Goal: Transaction & Acquisition: Purchase product/service

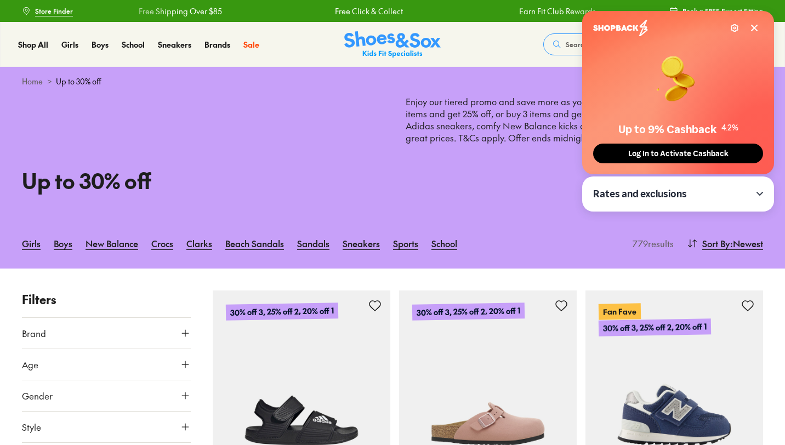
click at [758, 26] on icon at bounding box center [754, 28] width 9 height 9
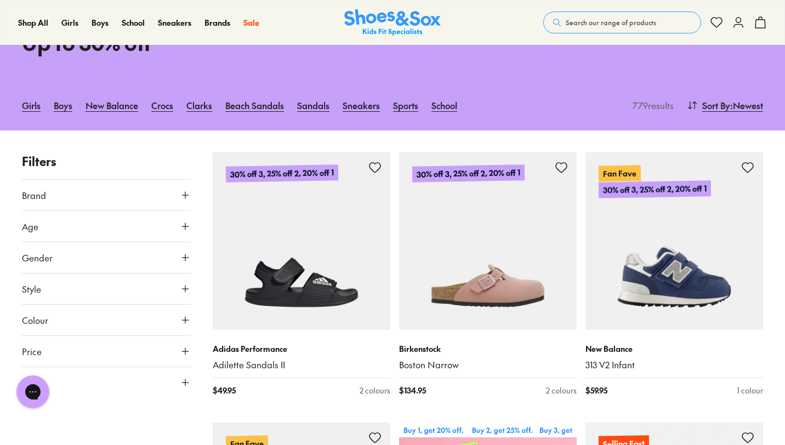
scroll to position [197, 0]
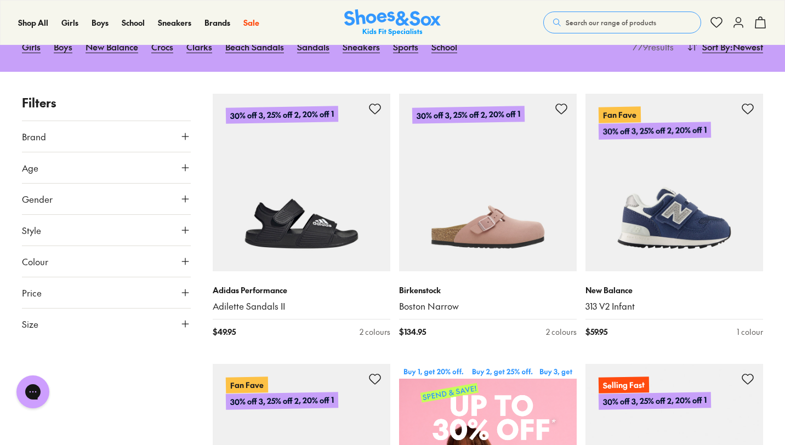
click at [180, 321] on icon at bounding box center [185, 324] width 11 height 11
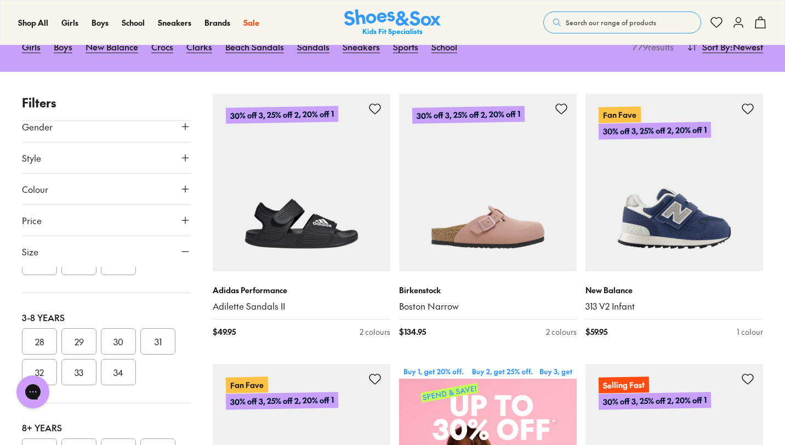
scroll to position [193, 0]
click at [88, 344] on button "29" at bounding box center [78, 341] width 35 height 26
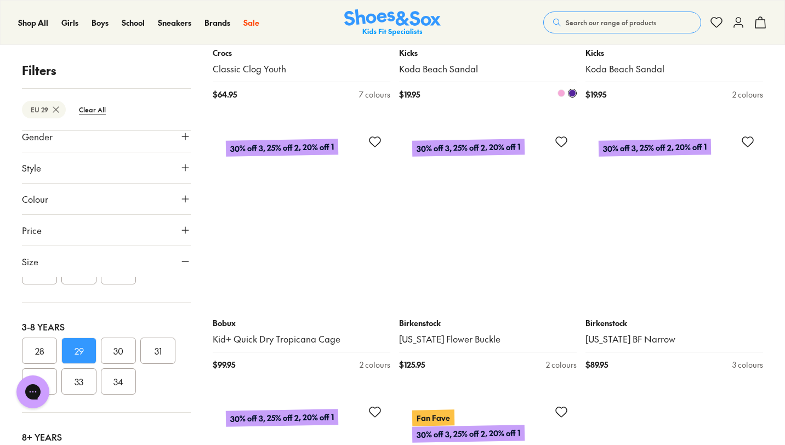
scroll to position [2597, 0]
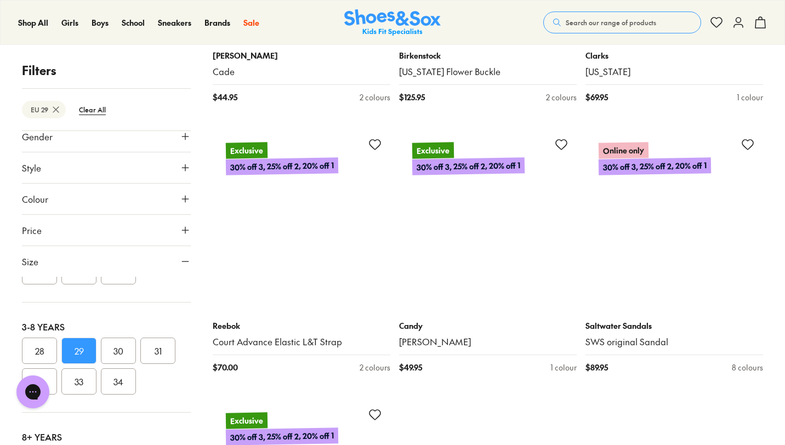
scroll to position [5568, 0]
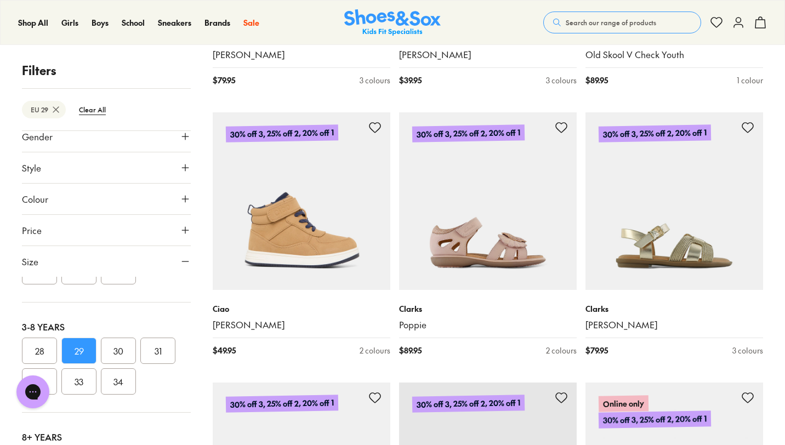
scroll to position [7748, 0]
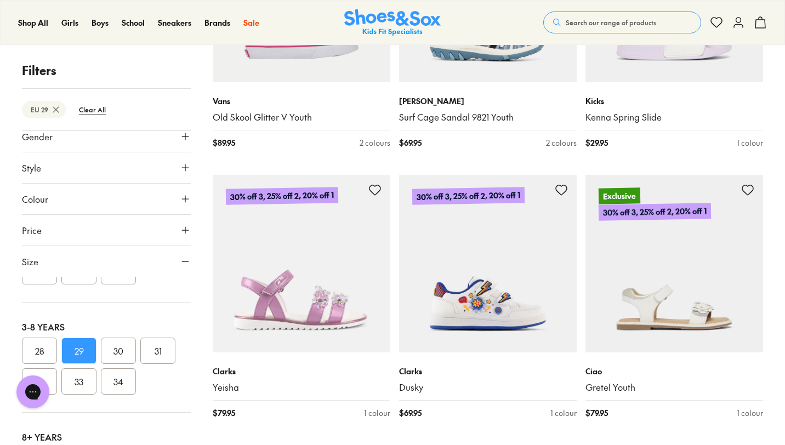
scroll to position [11204, 0]
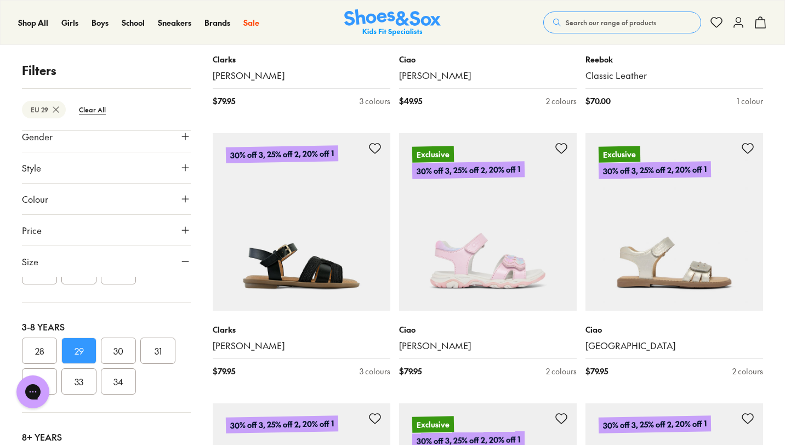
scroll to position [13943, 0]
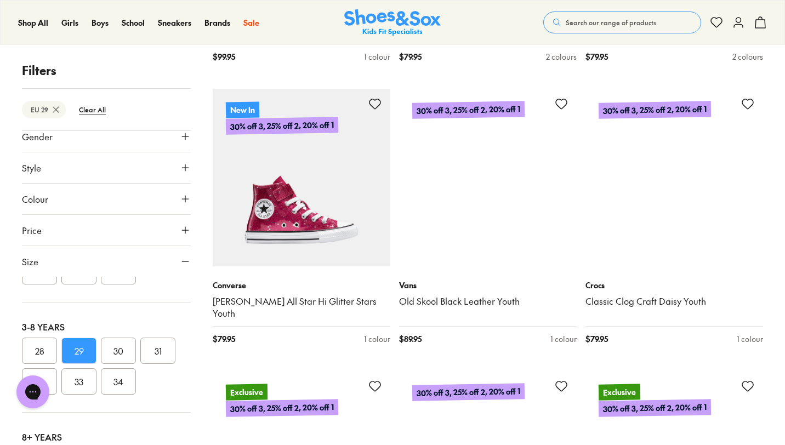
scroll to position [14529, 0]
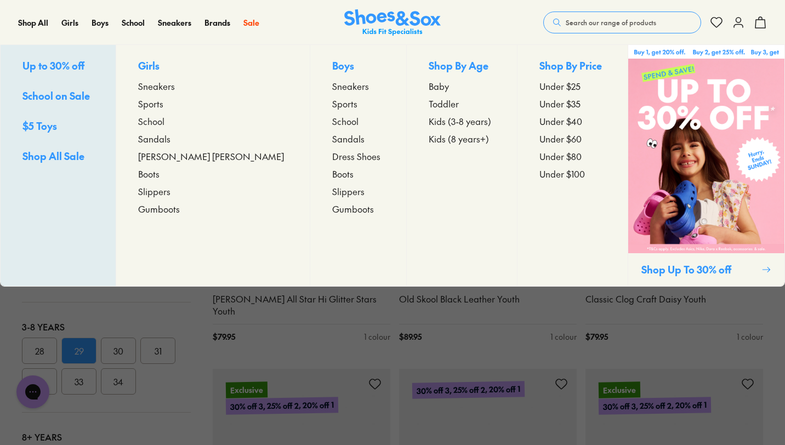
click at [171, 136] on span "Sandals" at bounding box center [154, 138] width 32 height 13
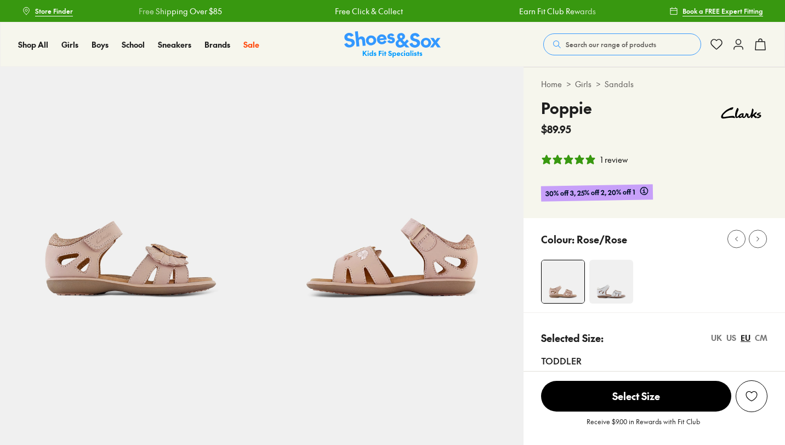
select select "*"
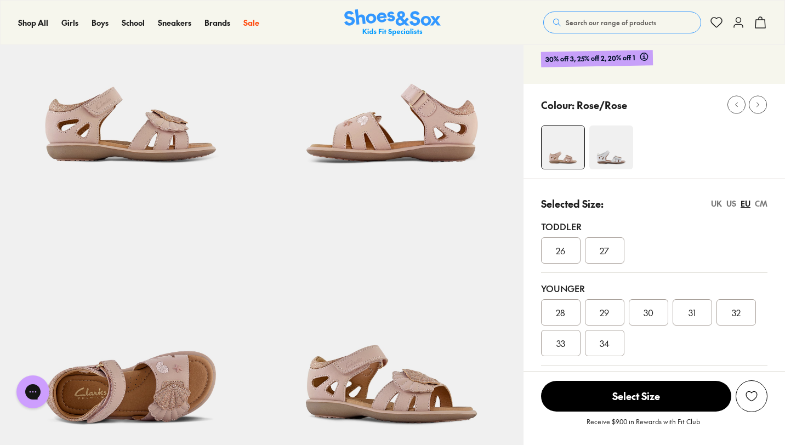
scroll to position [136, 0]
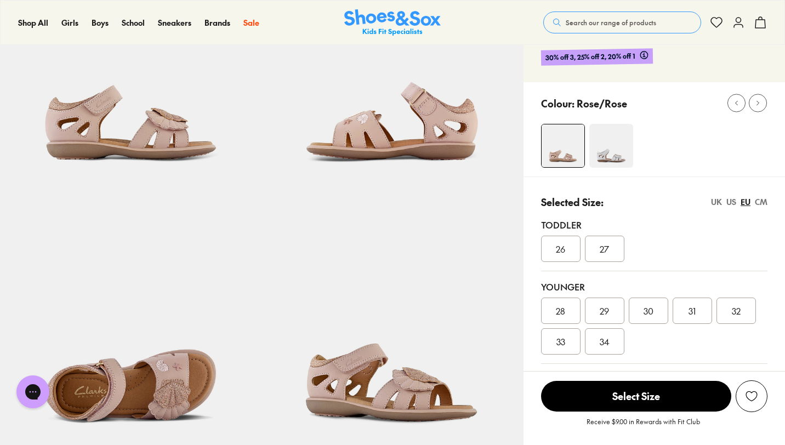
click at [187, 398] on img at bounding box center [131, 323] width 262 height 262
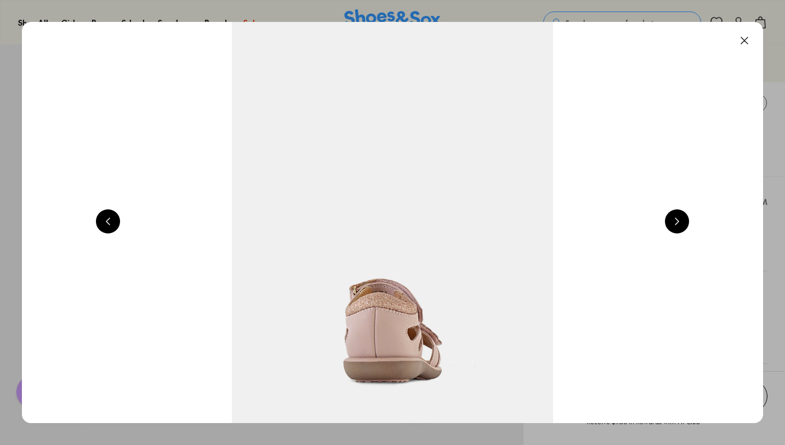
scroll to position [0, 2237]
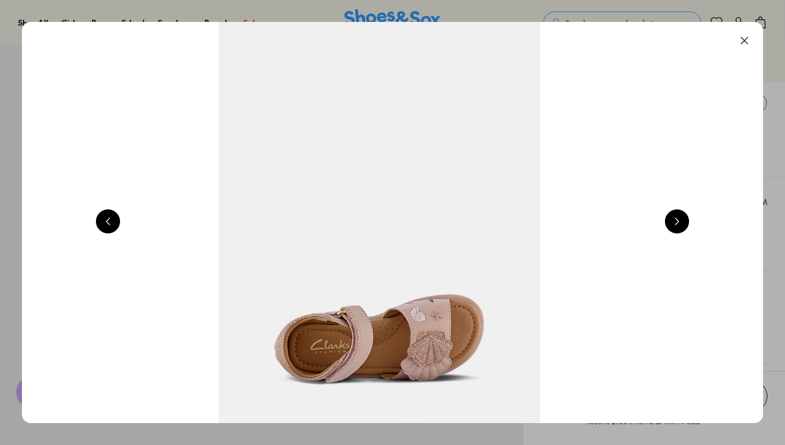
click at [681, 210] on button at bounding box center [677, 221] width 24 height 24
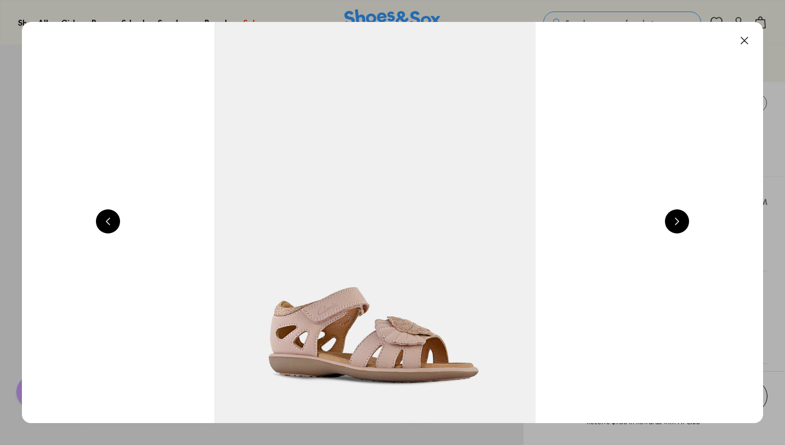
click at [681, 210] on button at bounding box center [677, 221] width 24 height 24
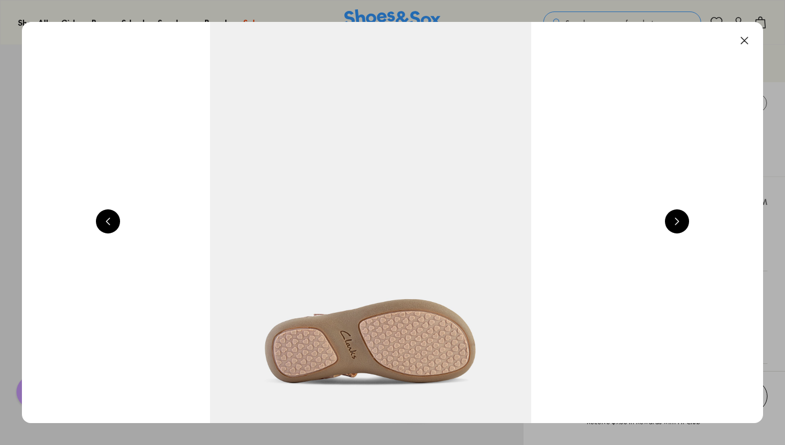
click at [681, 210] on button at bounding box center [677, 221] width 24 height 24
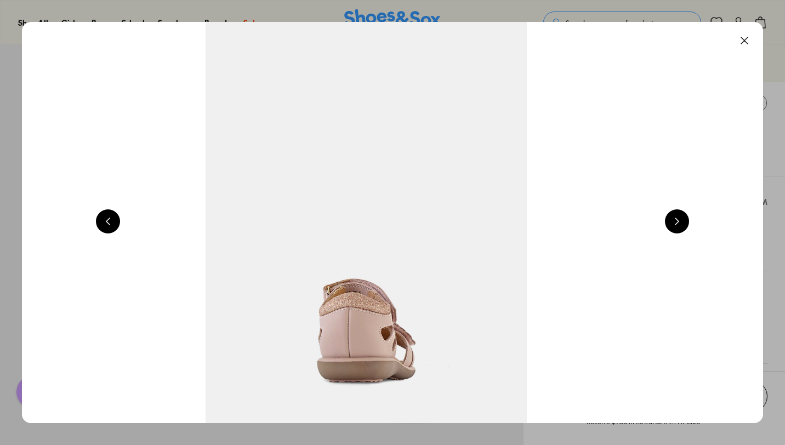
click at [681, 210] on button at bounding box center [677, 221] width 24 height 24
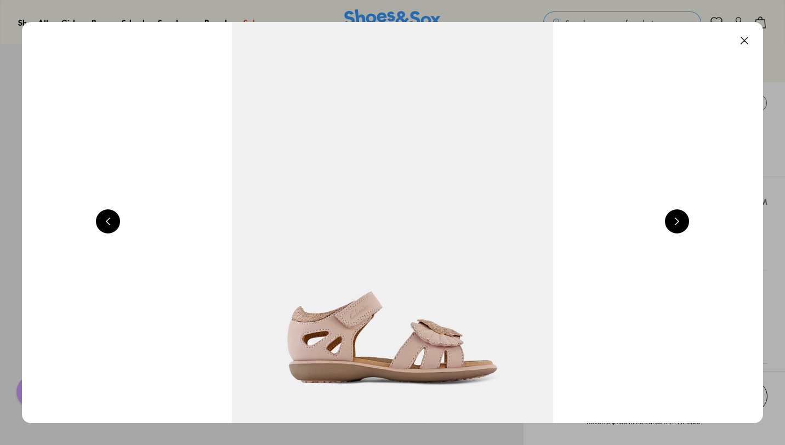
click at [681, 210] on button at bounding box center [677, 221] width 24 height 24
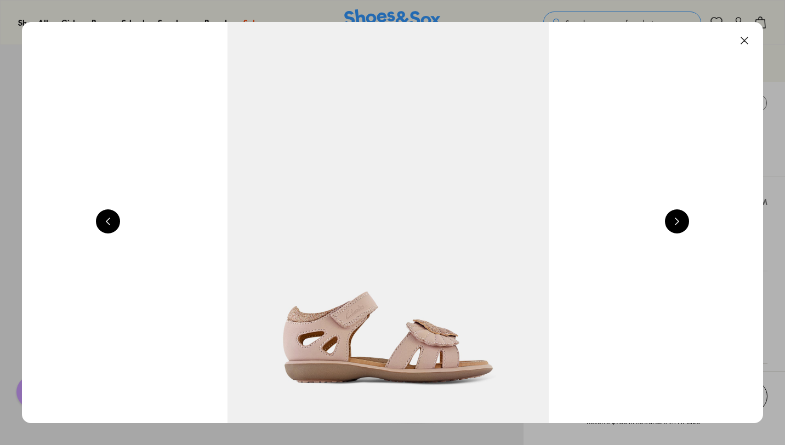
click at [681, 210] on button at bounding box center [677, 221] width 24 height 24
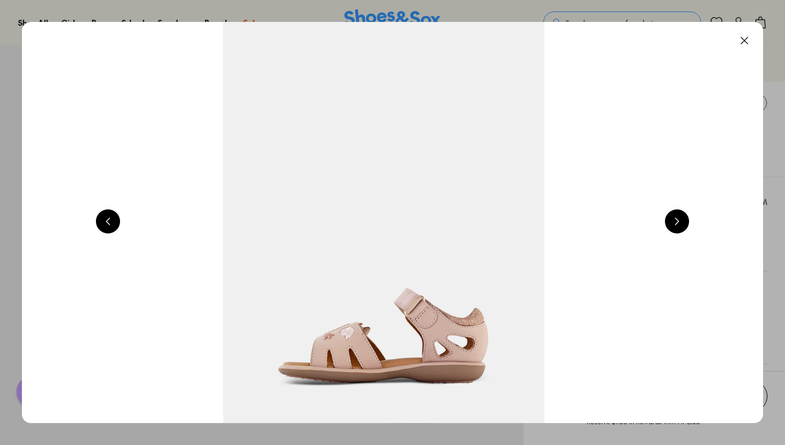
click at [681, 210] on button at bounding box center [677, 221] width 24 height 24
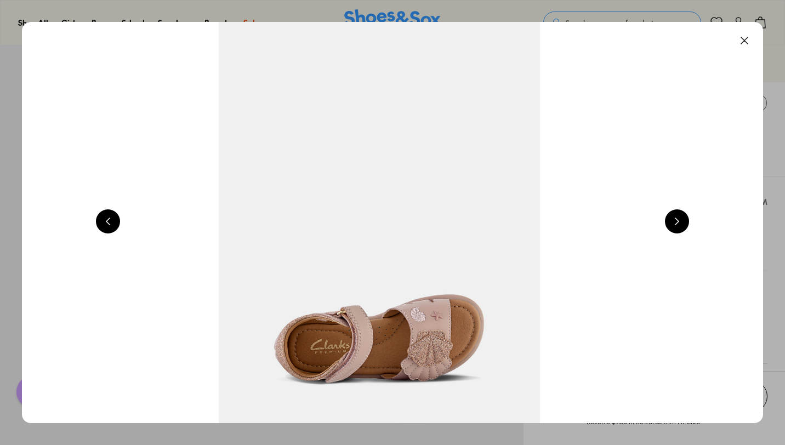
click at [748, 46] on button at bounding box center [745, 41] width 24 height 24
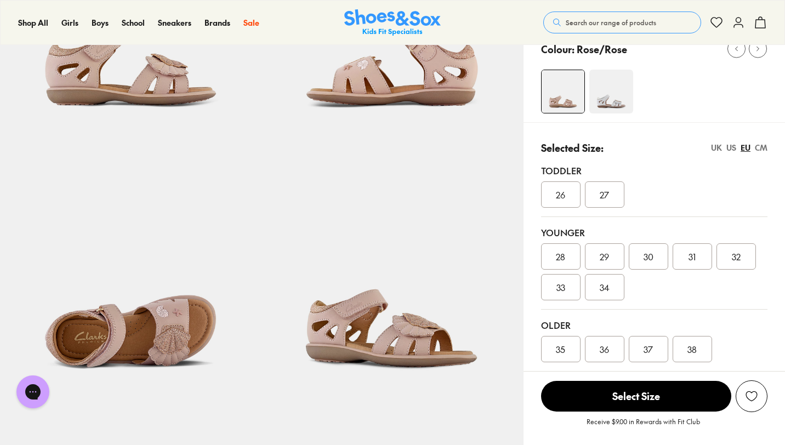
scroll to position [368, 0]
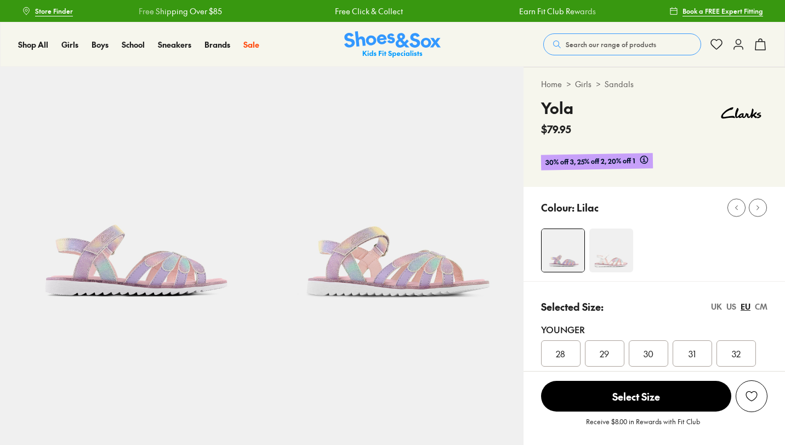
select select "*"
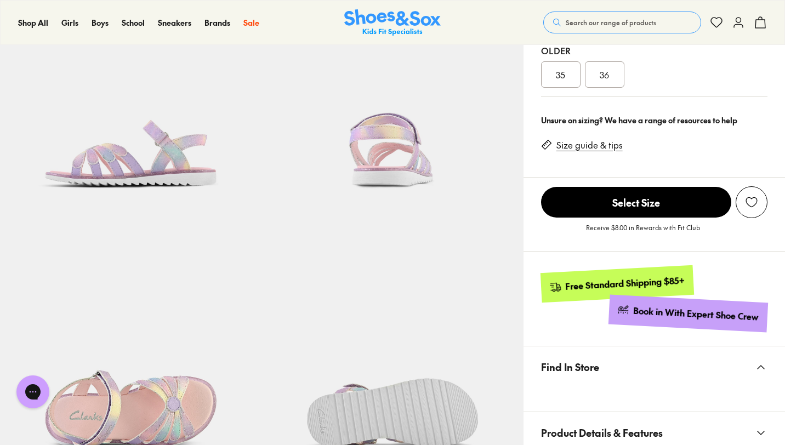
scroll to position [264, 0]
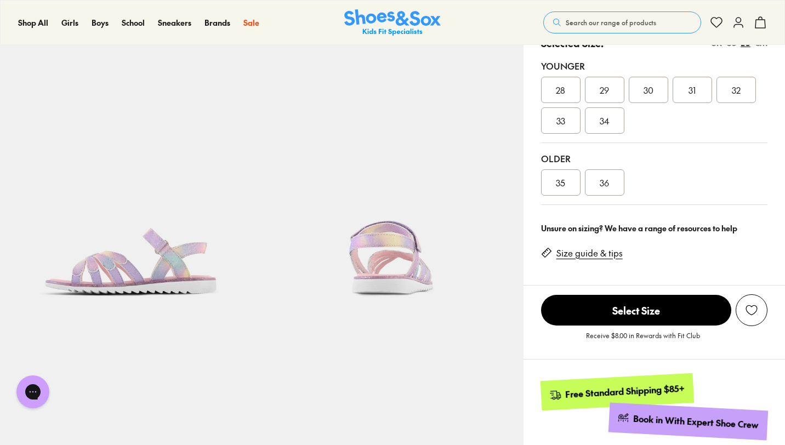
click at [165, 263] on img at bounding box center [131, 196] width 262 height 262
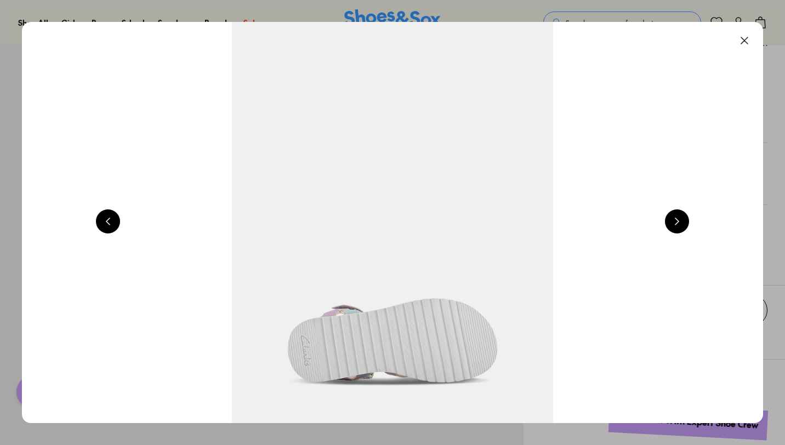
scroll to position [0, 2237]
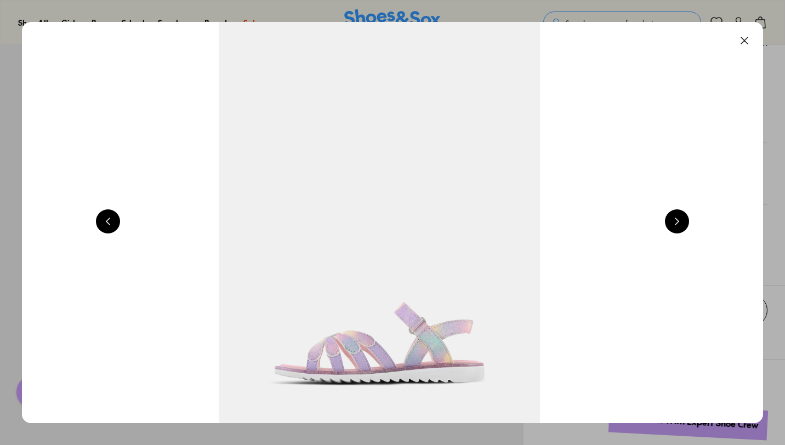
click at [686, 218] on button at bounding box center [677, 221] width 24 height 24
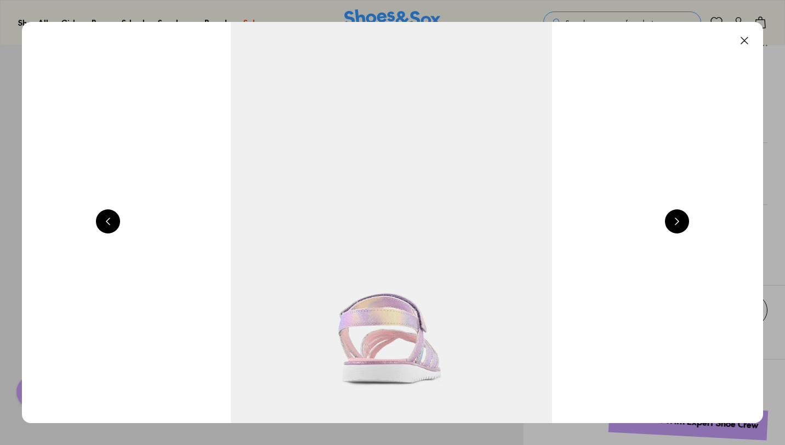
click at [686, 218] on button at bounding box center [677, 221] width 24 height 24
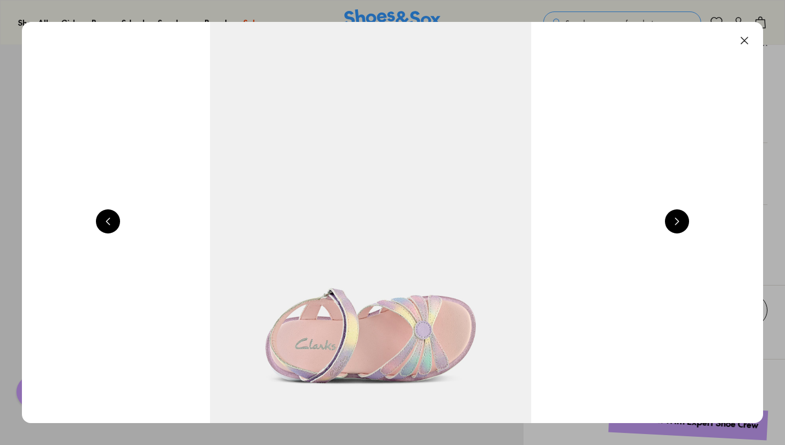
click at [686, 218] on button at bounding box center [677, 221] width 24 height 24
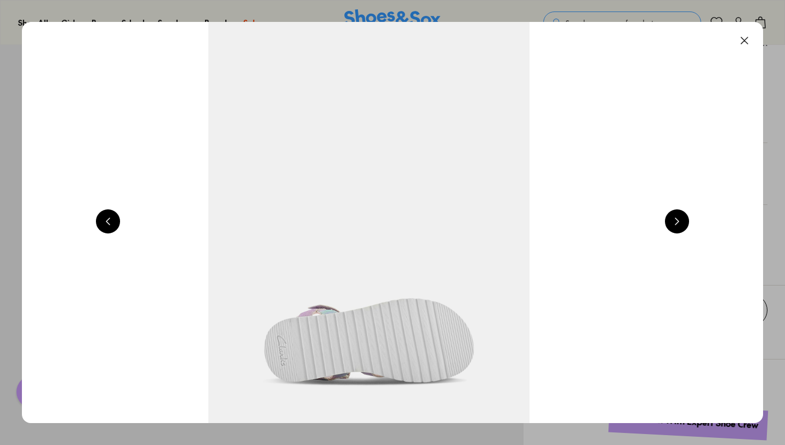
scroll to position [0, 4474]
click at [754, 41] on button at bounding box center [745, 41] width 24 height 24
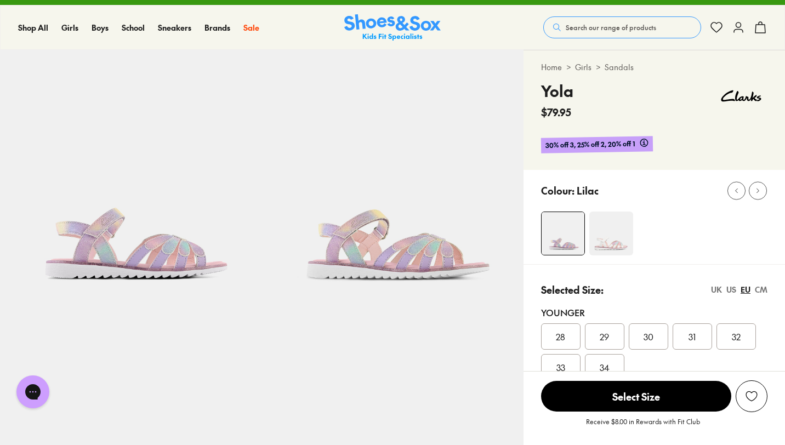
scroll to position [0, 0]
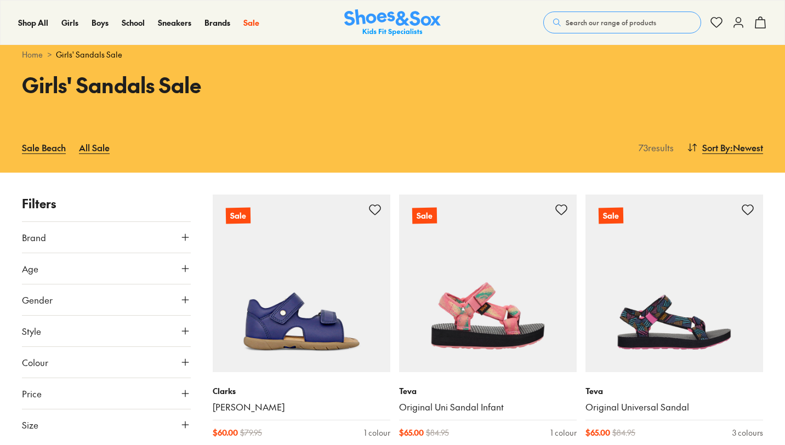
scroll to position [112, 0]
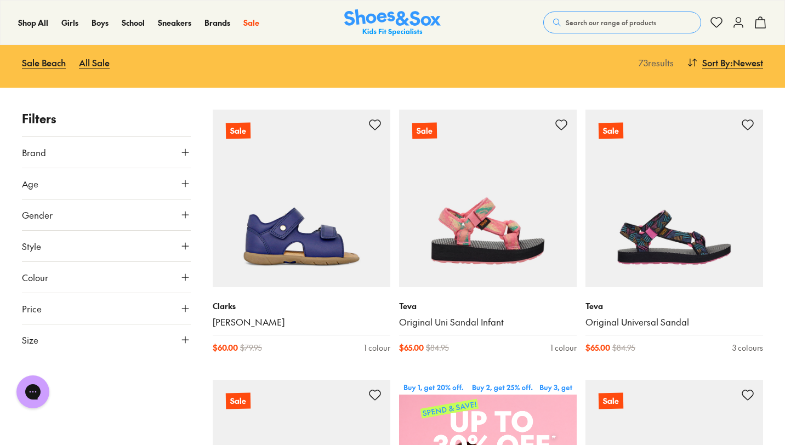
click at [183, 339] on icon at bounding box center [185, 339] width 11 height 11
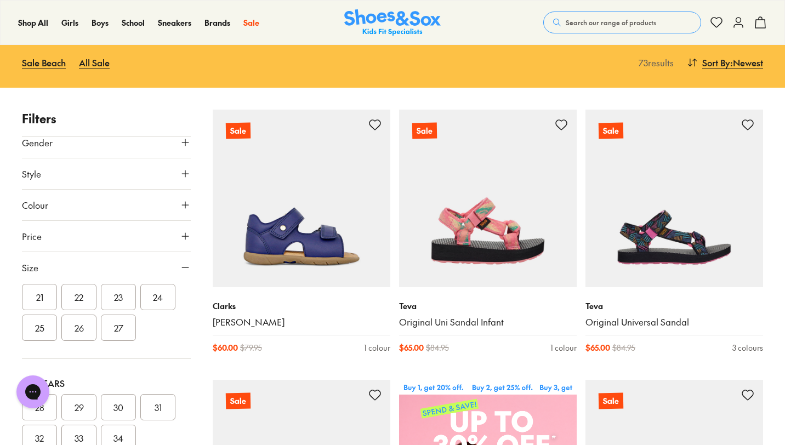
scroll to position [224, 0]
click at [68, 325] on button "29" at bounding box center [78, 326] width 35 height 26
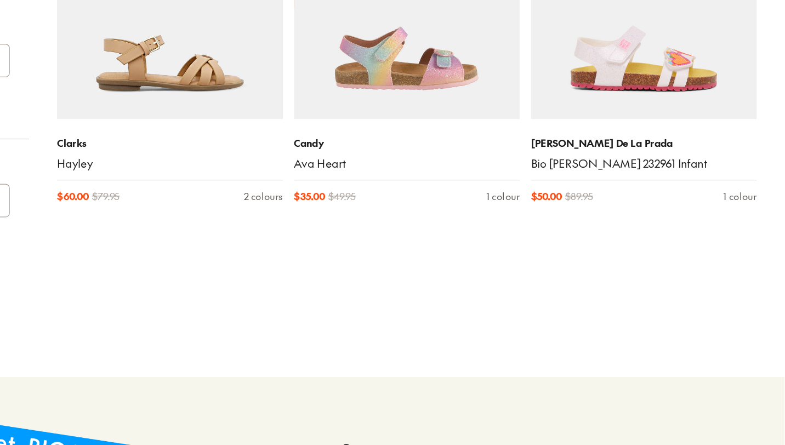
scroll to position [2431, 0]
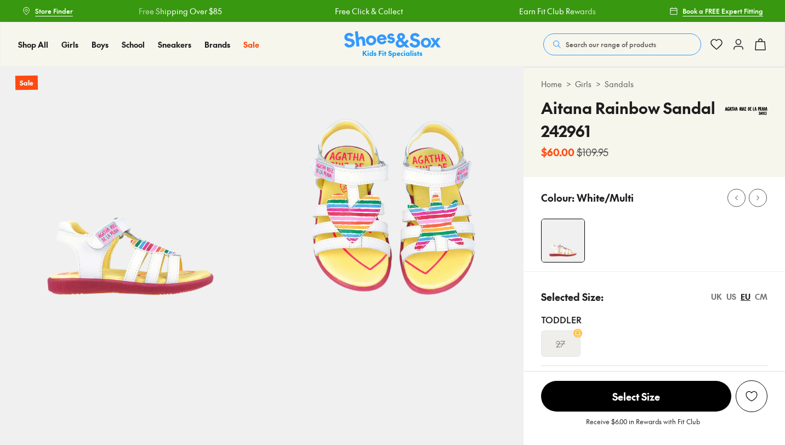
select select "*"
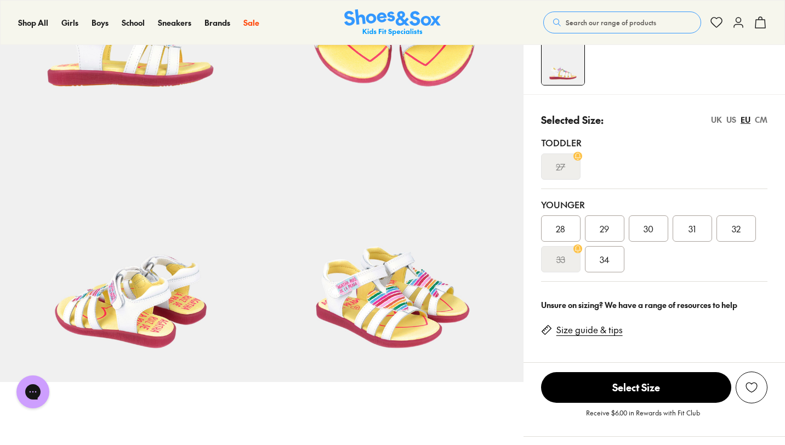
scroll to position [219, 0]
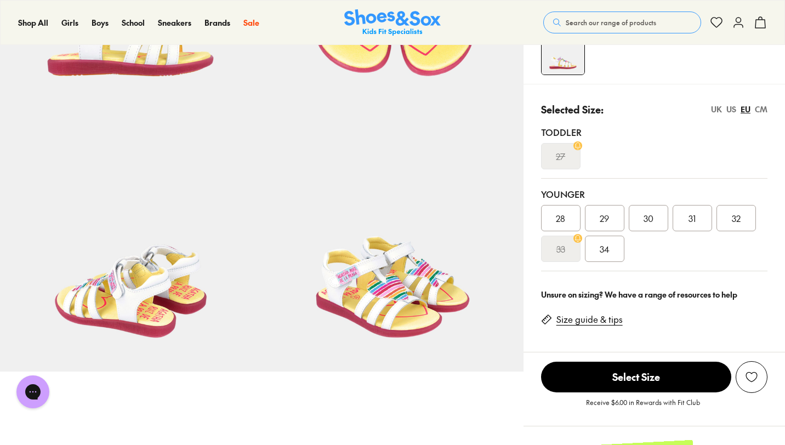
click at [365, 281] on img at bounding box center [393, 241] width 262 height 262
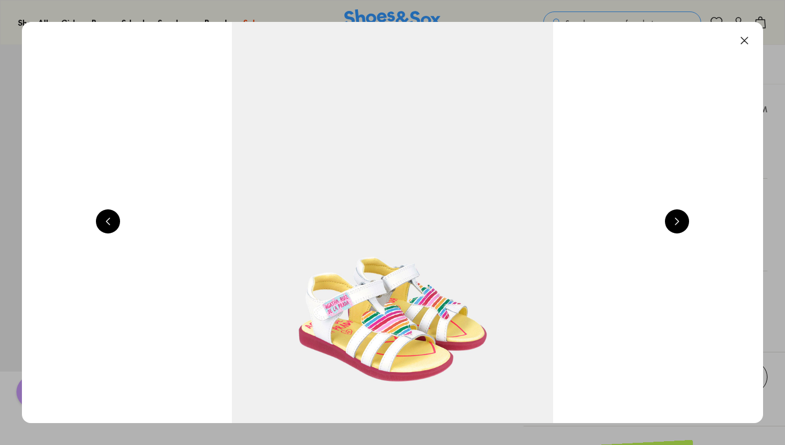
scroll to position [0, 2983]
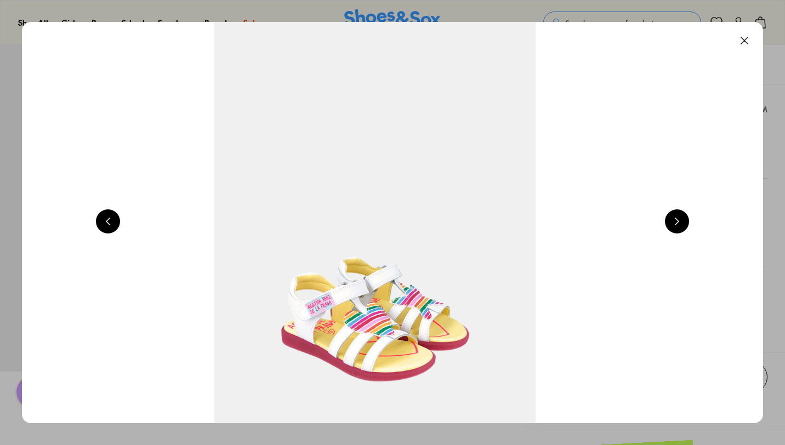
click at [670, 223] on button at bounding box center [677, 221] width 24 height 24
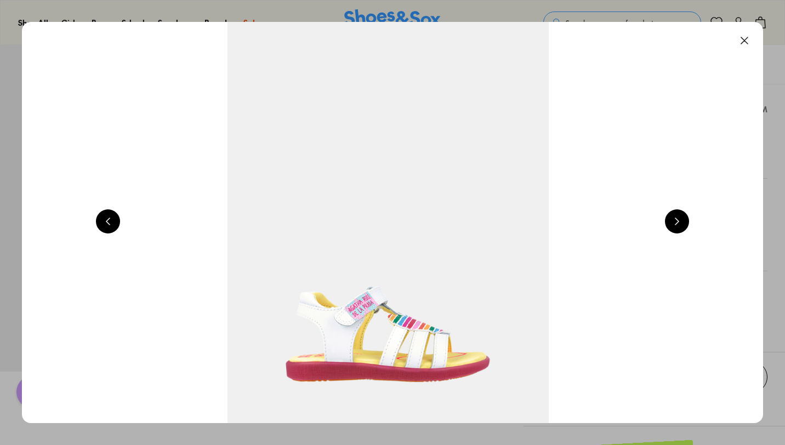
click at [670, 223] on button at bounding box center [677, 221] width 24 height 24
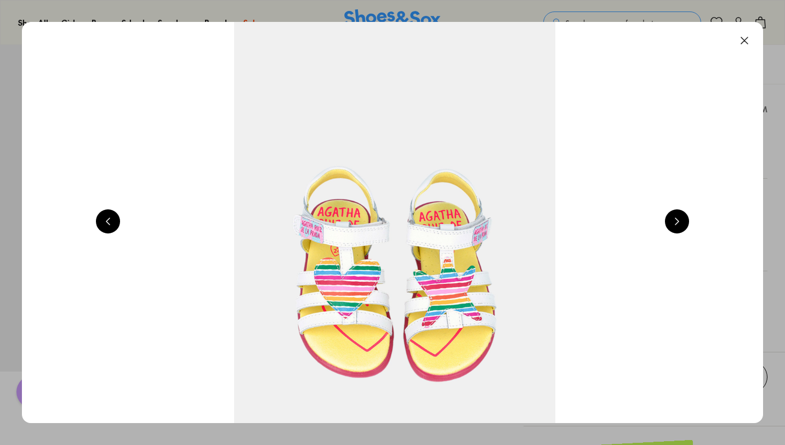
scroll to position [0, 1491]
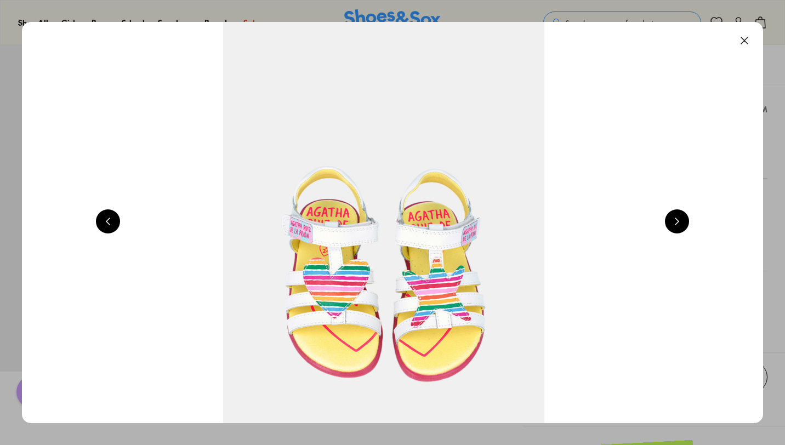
click at [747, 48] on button at bounding box center [745, 41] width 24 height 24
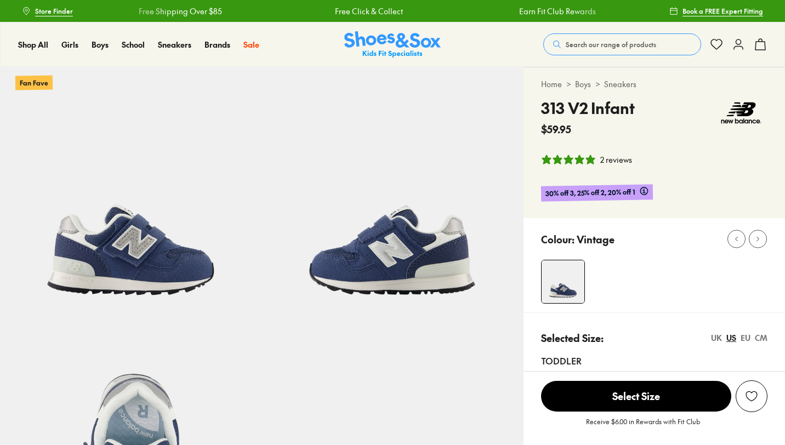
select select "*"
